Goal: Check status: Check status

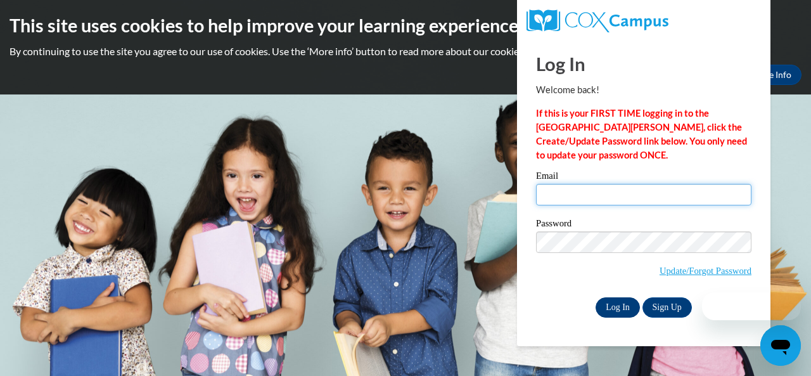
type input "patrick.amy.l@muscogee.k12.ga.us"
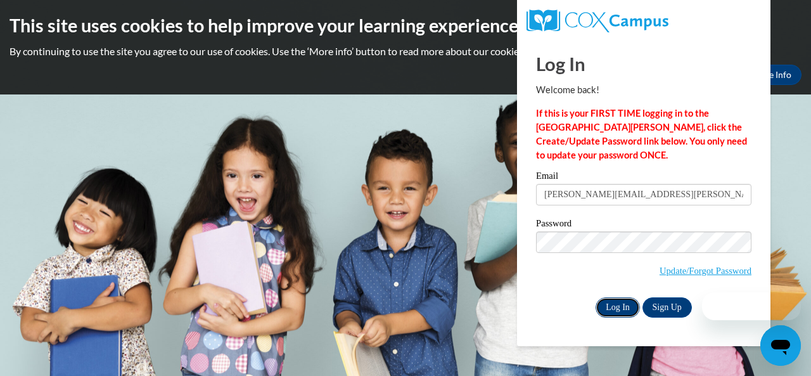
click at [612, 303] on input "Log In" at bounding box center [617, 307] width 44 height 20
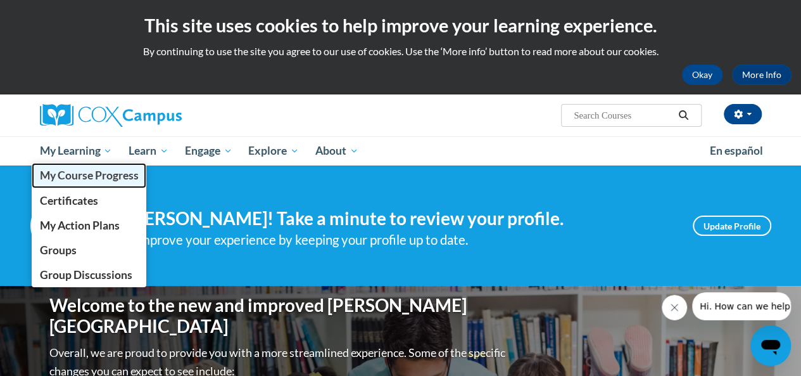
click at [61, 174] on span "My Course Progress" at bounding box center [88, 175] width 99 height 13
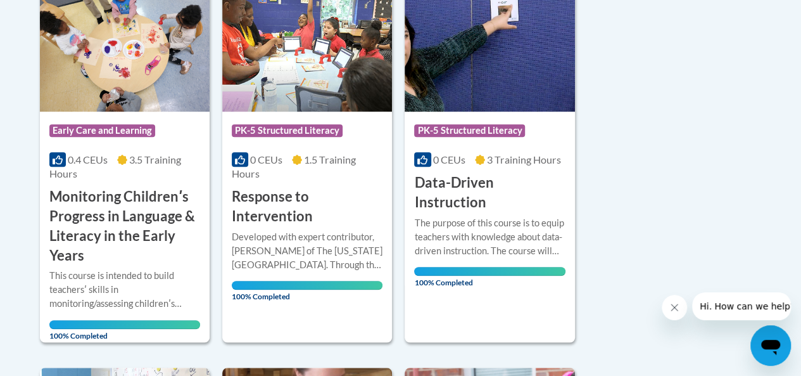
scroll to position [353, 0]
